Goal: Complete application form: Complete application form

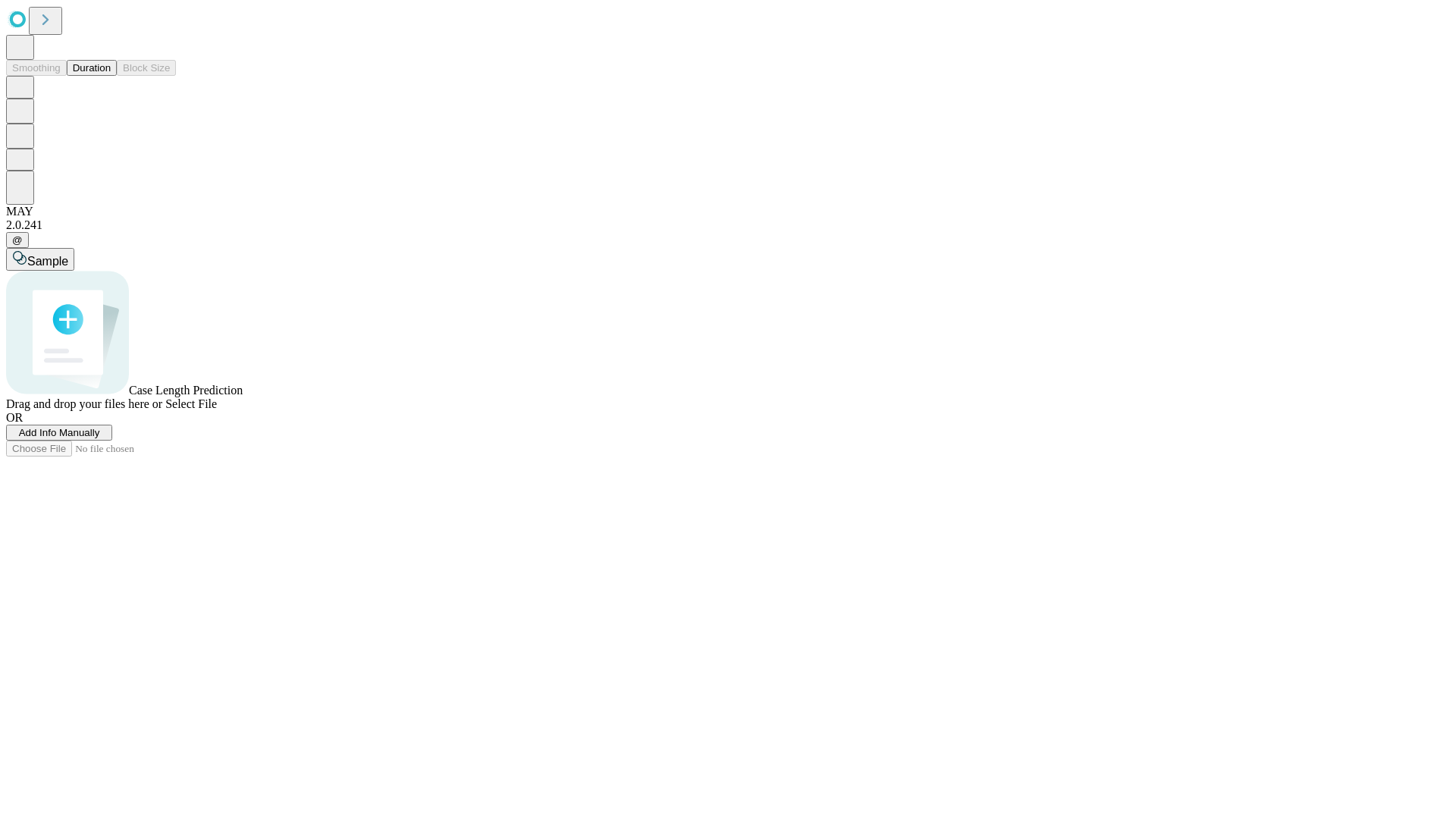
click at [100, 439] on span "Add Info Manually" at bounding box center [59, 433] width 81 height 11
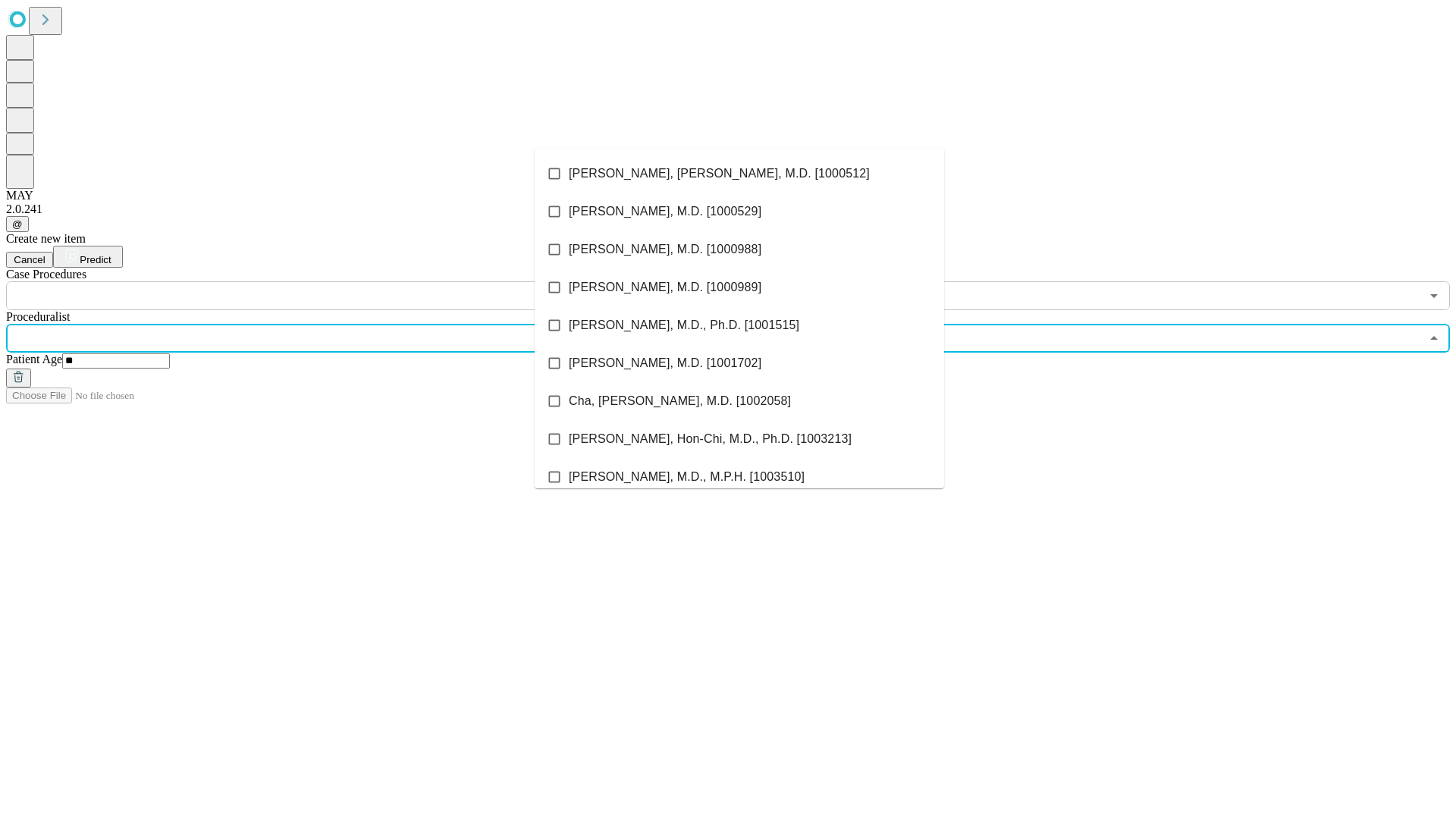
click at [739, 174] on li "[PERSON_NAME], [PERSON_NAME], M.D. [1000512]" at bounding box center [739, 174] width 409 height 38
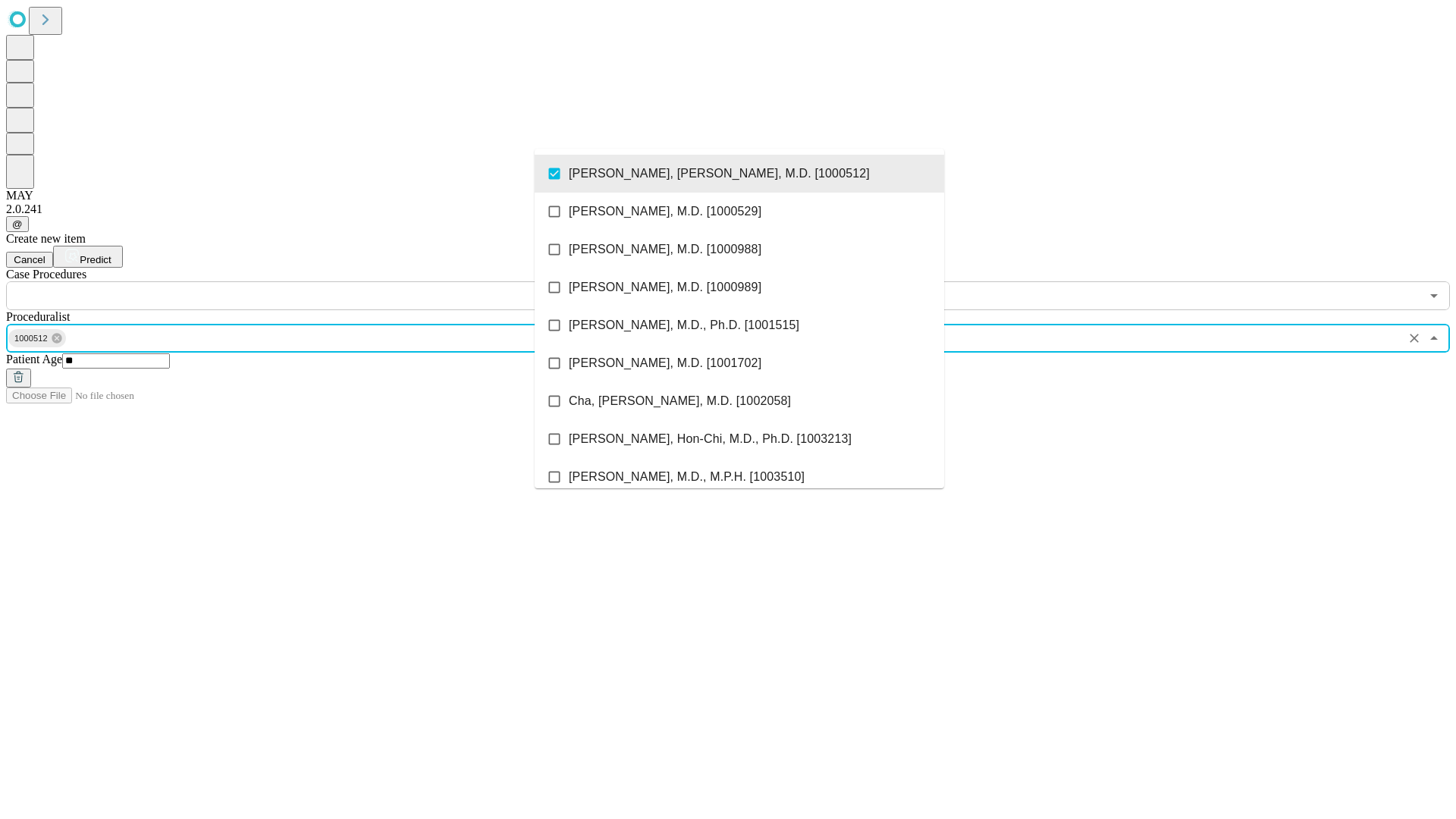
click at [318, 281] on input "text" at bounding box center [712, 295] width 1414 height 29
